Goal: Information Seeking & Learning: Check status

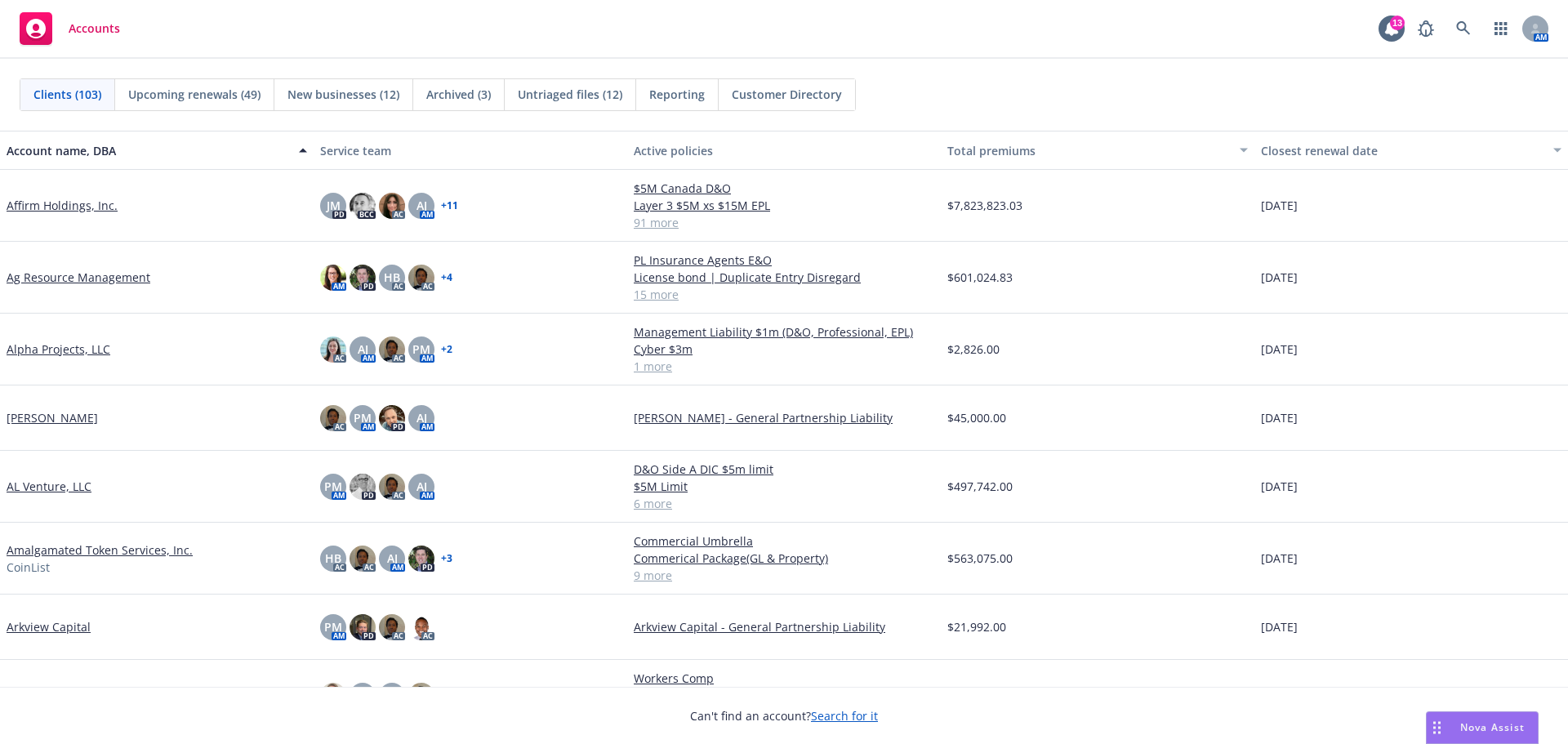
click at [91, 31] on span "Accounts" at bounding box center [94, 28] width 51 height 13
click at [1462, 20] on link at bounding box center [1463, 28] width 33 height 33
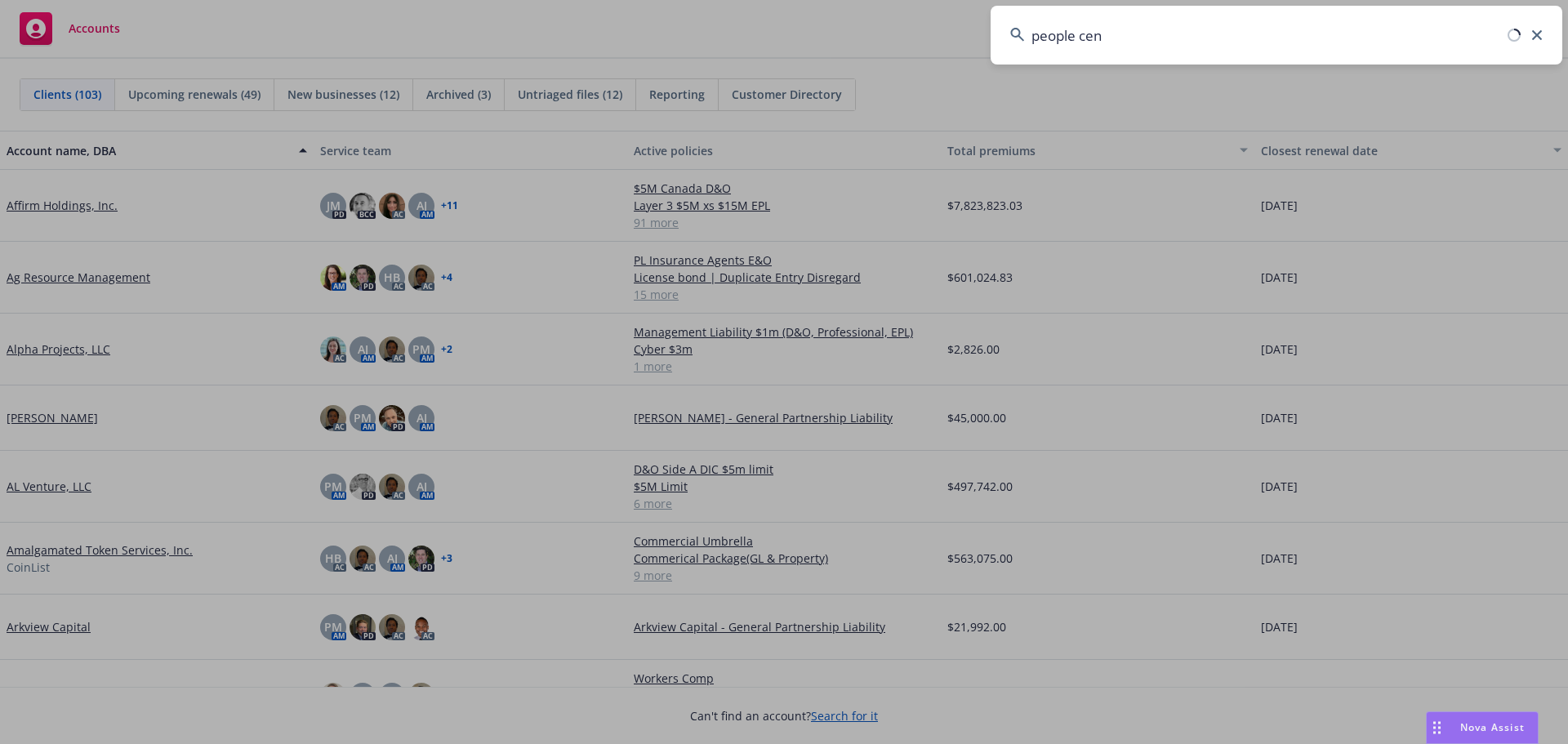
type input "people cent"
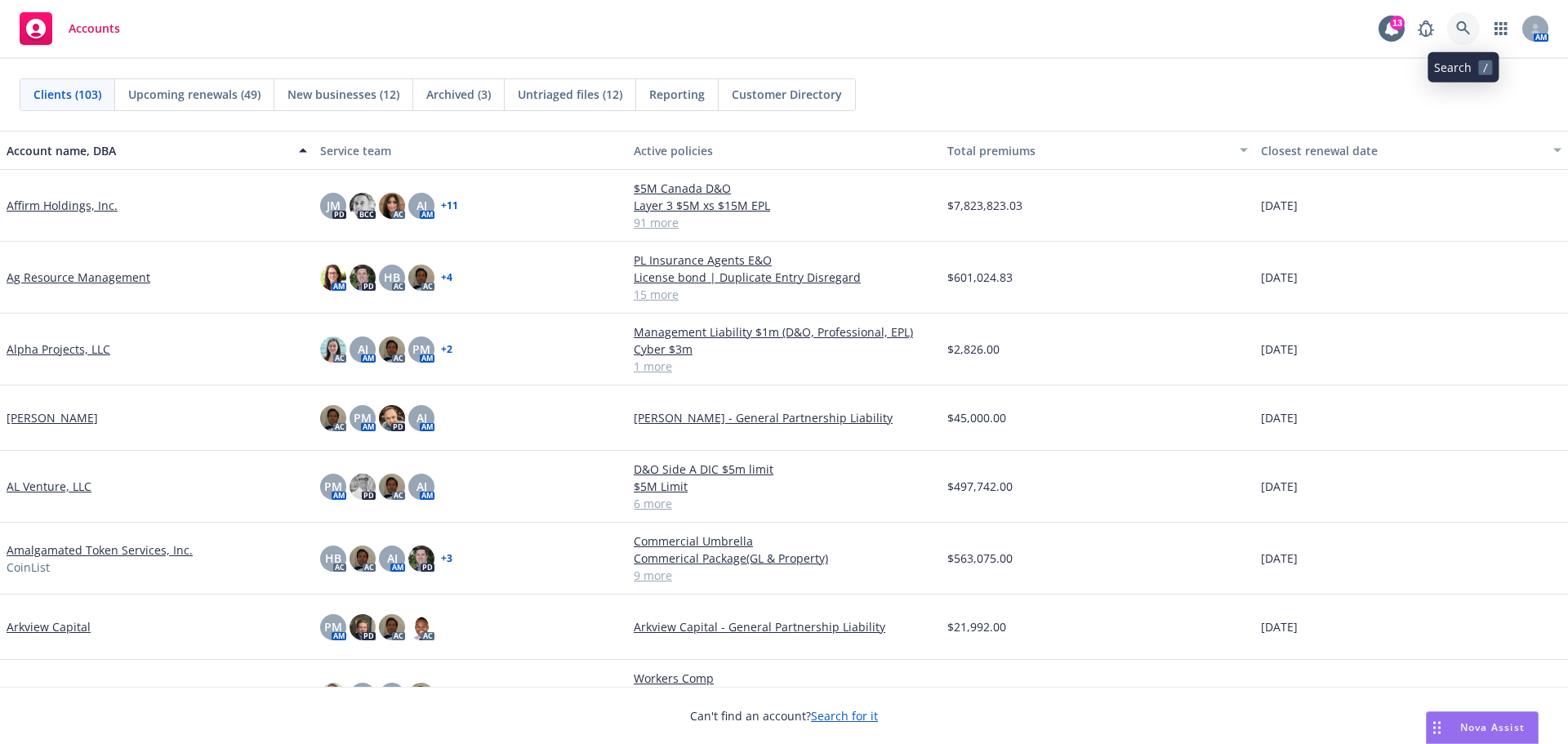
click at [1468, 26] on icon at bounding box center [1463, 28] width 15 height 15
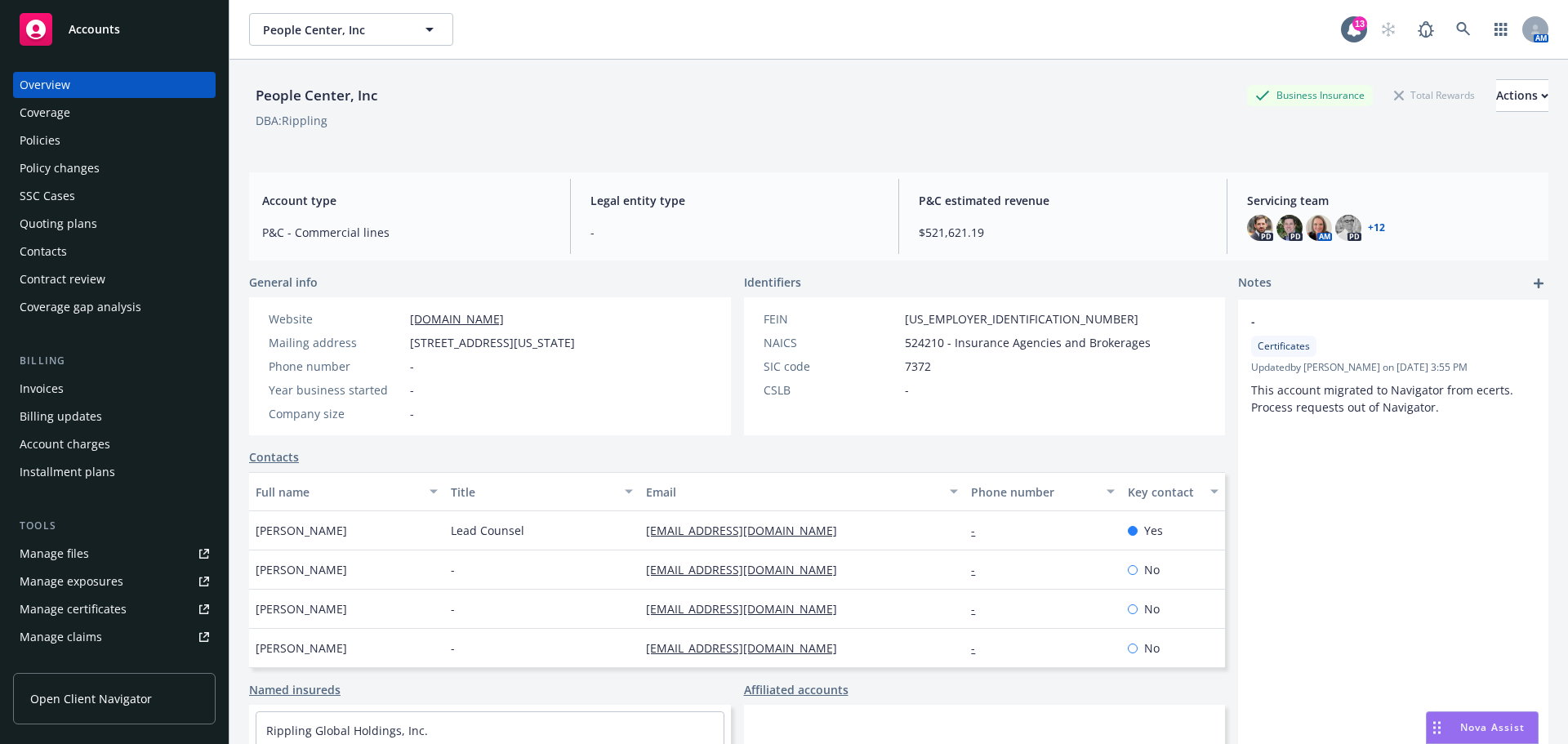
click at [37, 142] on div "Policies" at bounding box center [39, 140] width 41 height 26
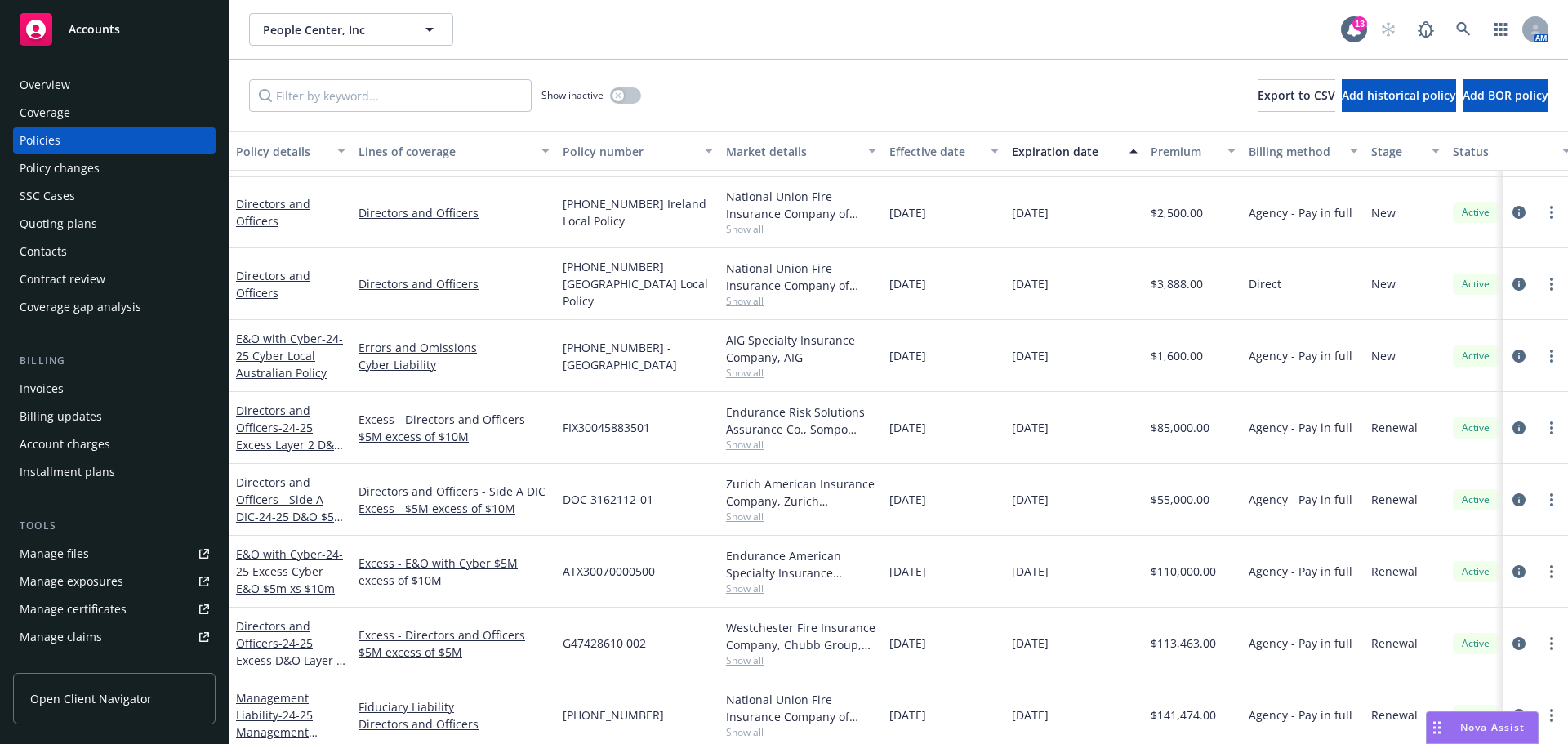
scroll to position [1143, 0]
